Goal: Information Seeking & Learning: Learn about a topic

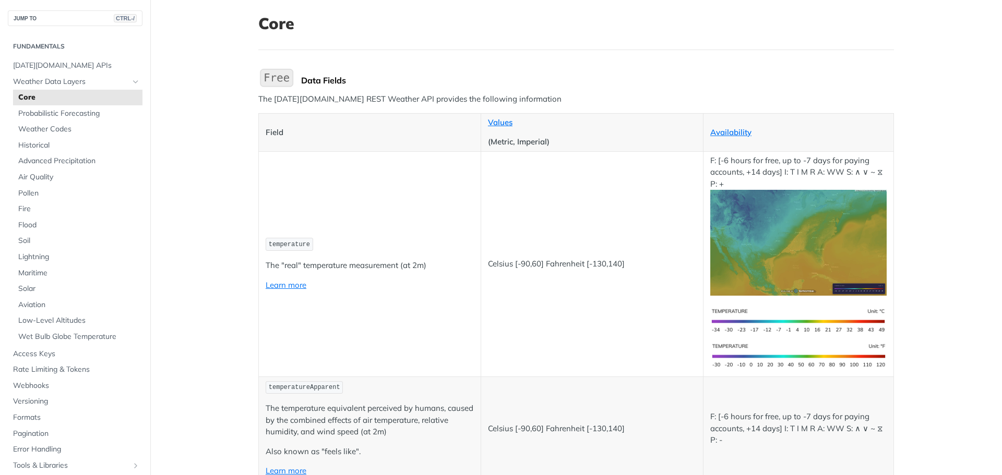
scroll to position [209, 0]
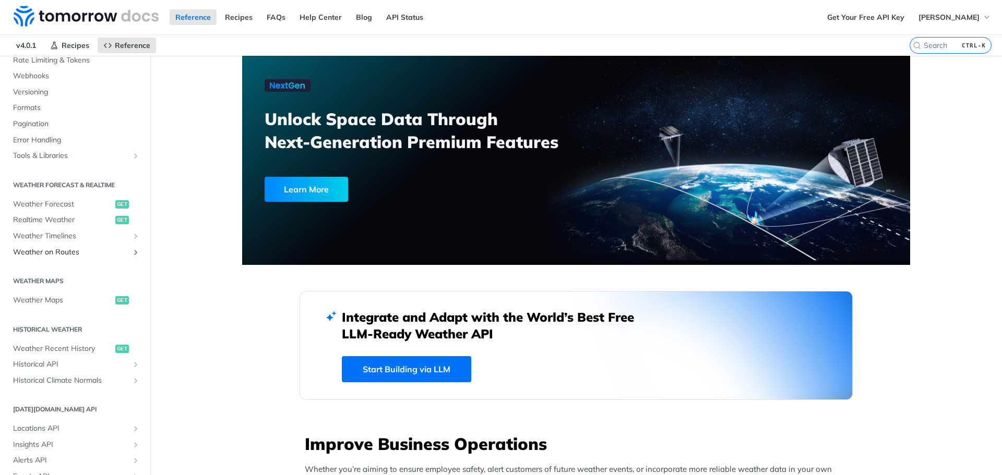
scroll to position [157, 0]
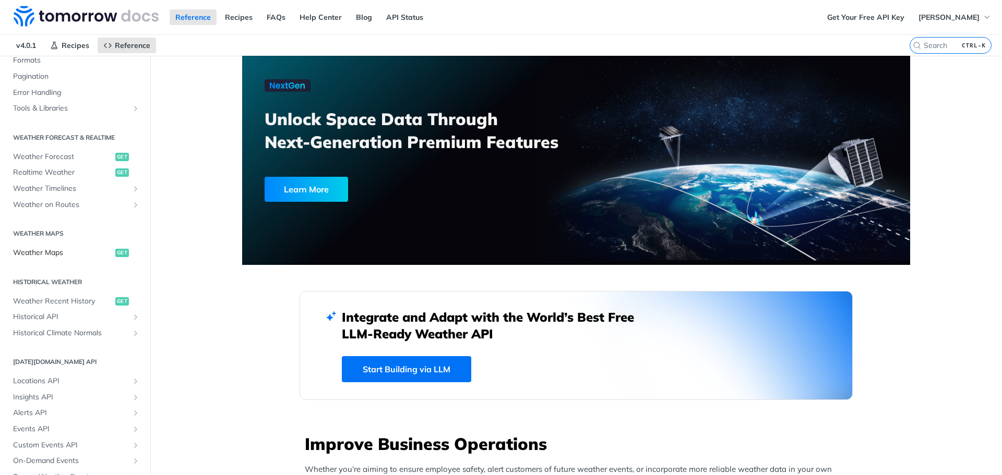
click at [49, 251] on span "Weather Maps" at bounding box center [63, 253] width 100 height 10
